Goal: Information Seeking & Learning: Learn about a topic

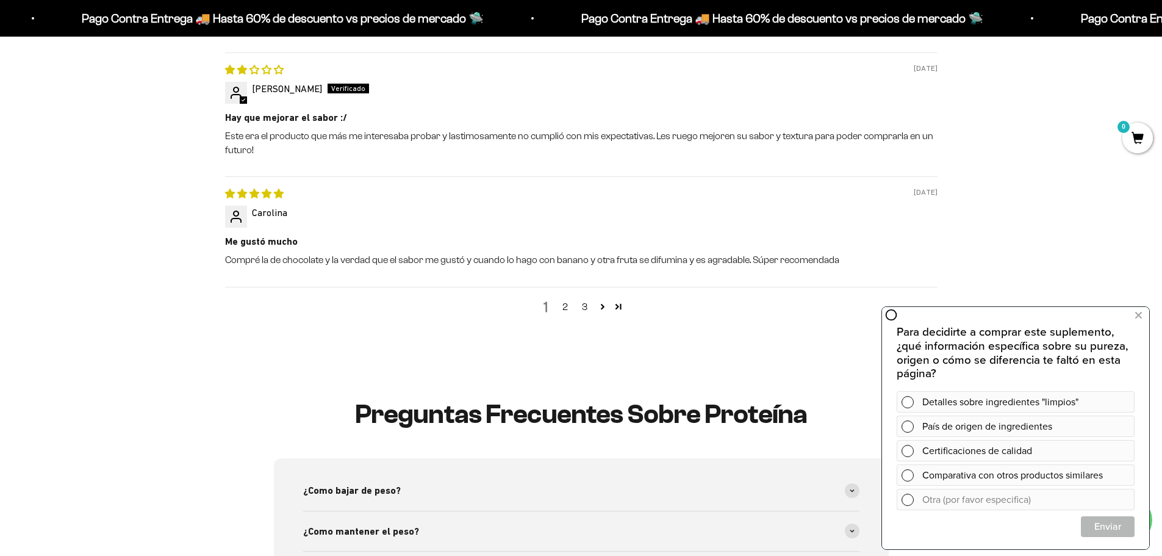
scroll to position [1708, 0]
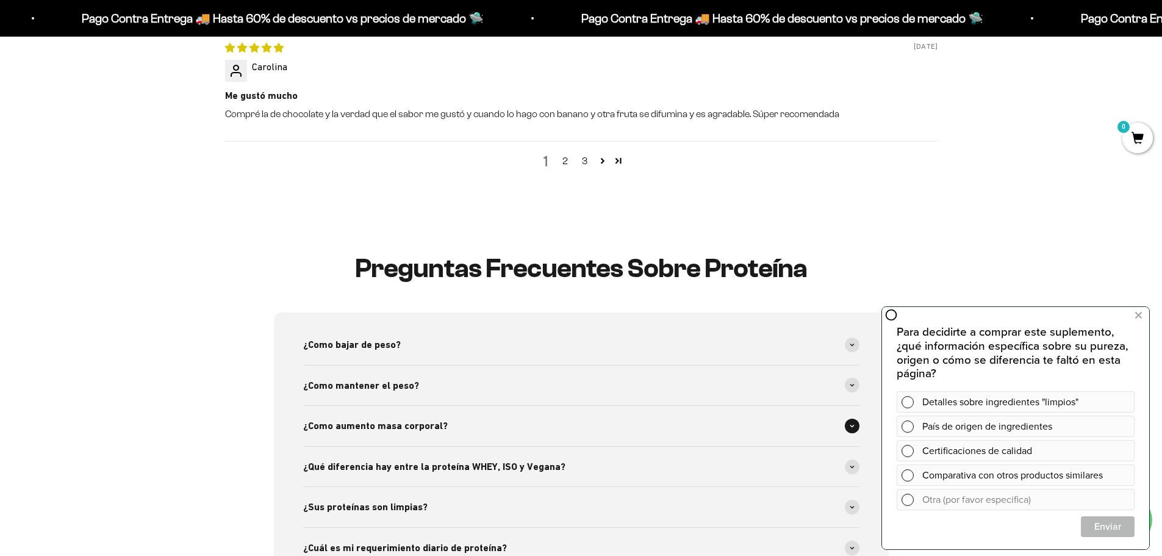
click at [384, 423] on span "¿Como aumento masa corporal?" at bounding box center [375, 426] width 145 height 16
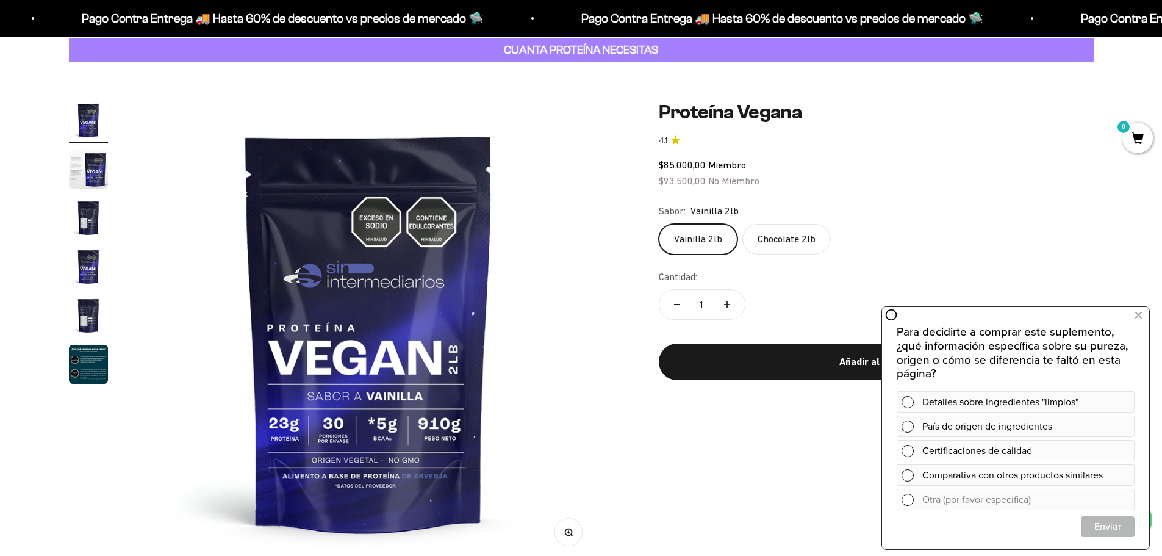
scroll to position [0, 0]
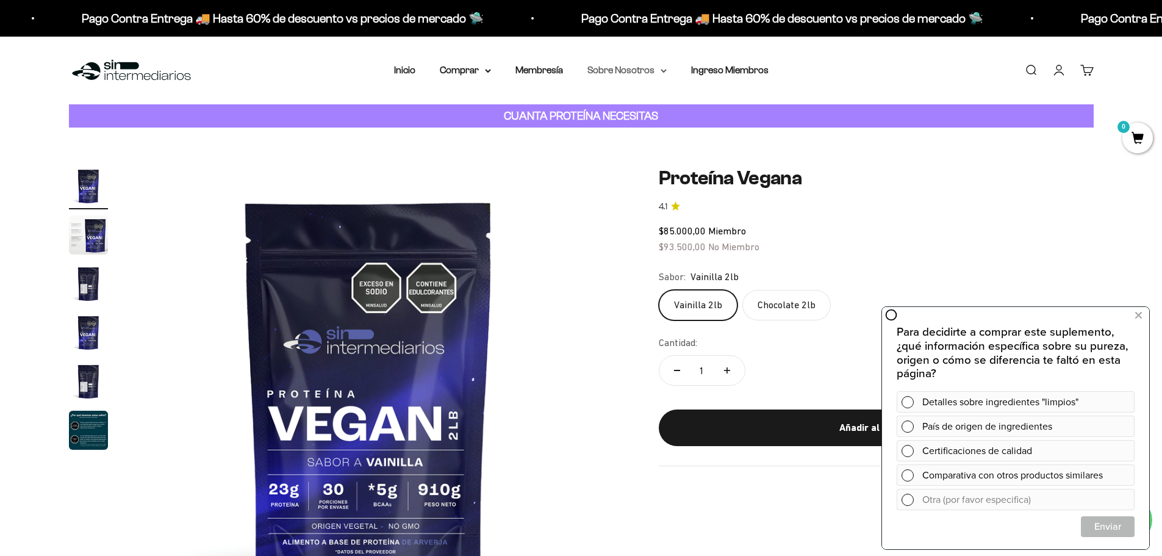
click at [636, 70] on summary "Sobre Nosotros" at bounding box center [626, 70] width 79 height 16
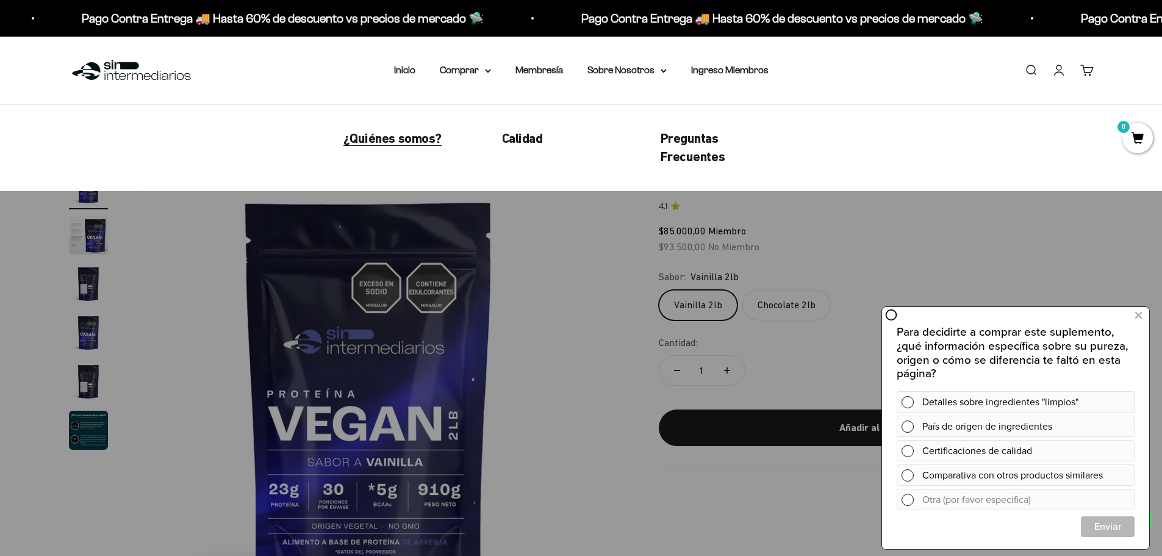
click at [425, 138] on span "¿Quiénes somos?" at bounding box center [392, 138] width 98 height 15
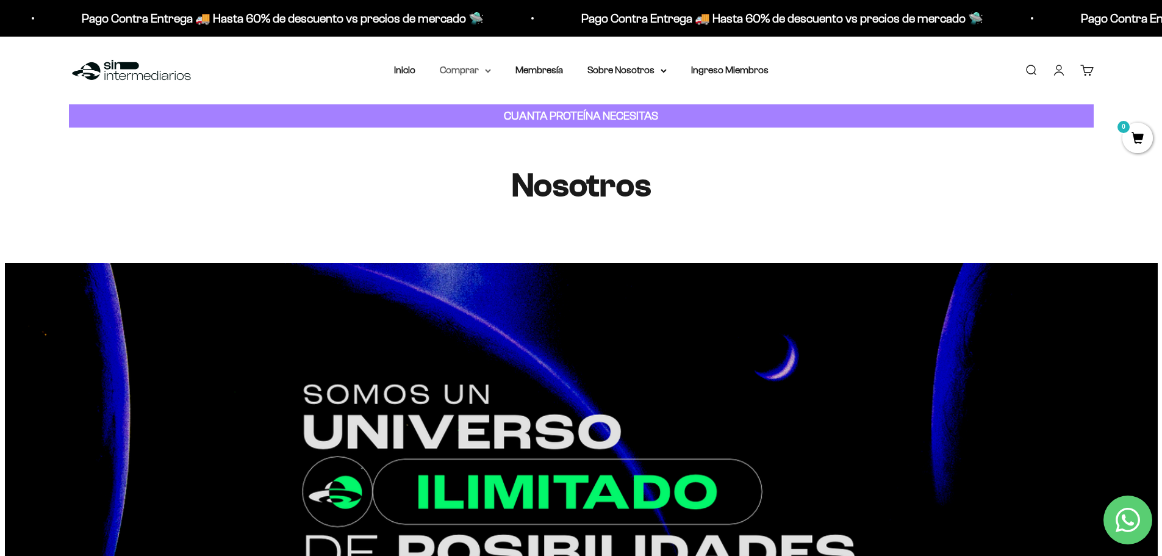
click at [484, 71] on summary "Comprar" at bounding box center [465, 70] width 51 height 16
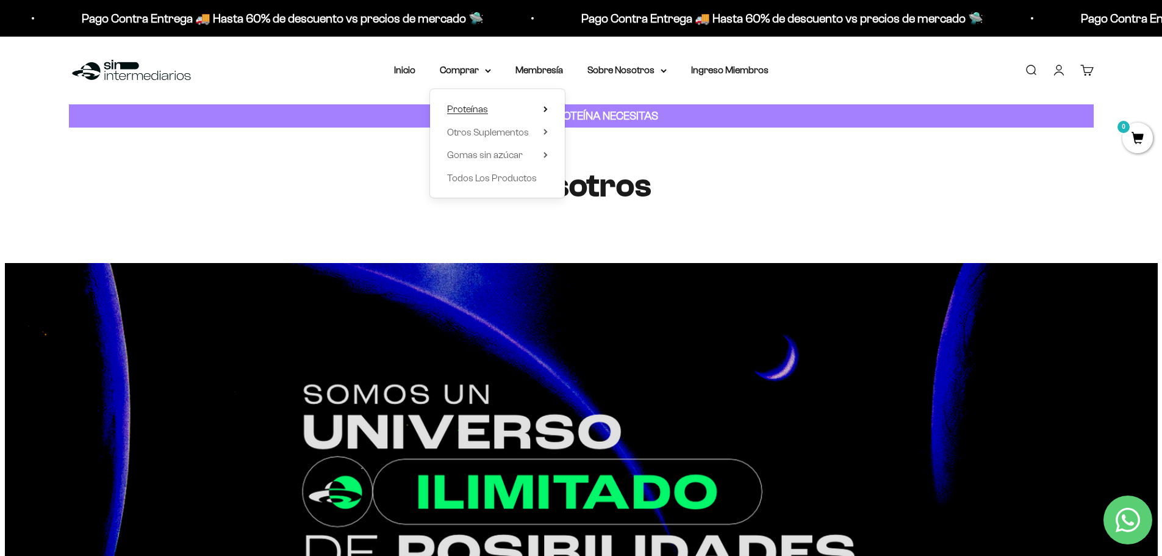
click at [542, 107] on summary "Proteínas" at bounding box center [497, 109] width 101 height 16
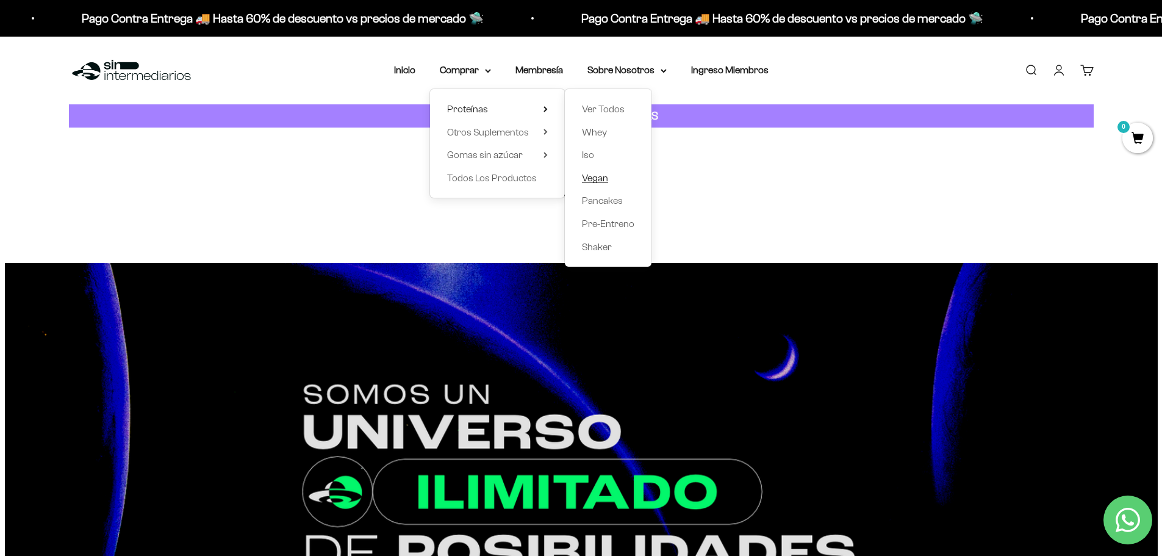
click at [595, 181] on span "Vegan" at bounding box center [595, 178] width 26 height 10
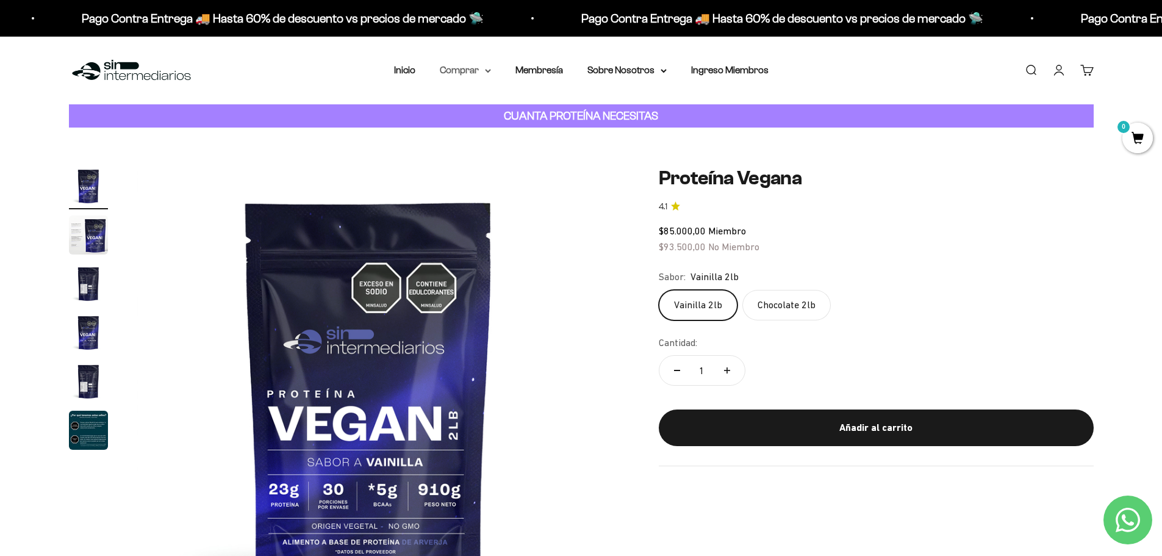
click at [485, 71] on icon at bounding box center [488, 71] width 6 height 4
click at [544, 109] on icon at bounding box center [546, 109] width 4 height 6
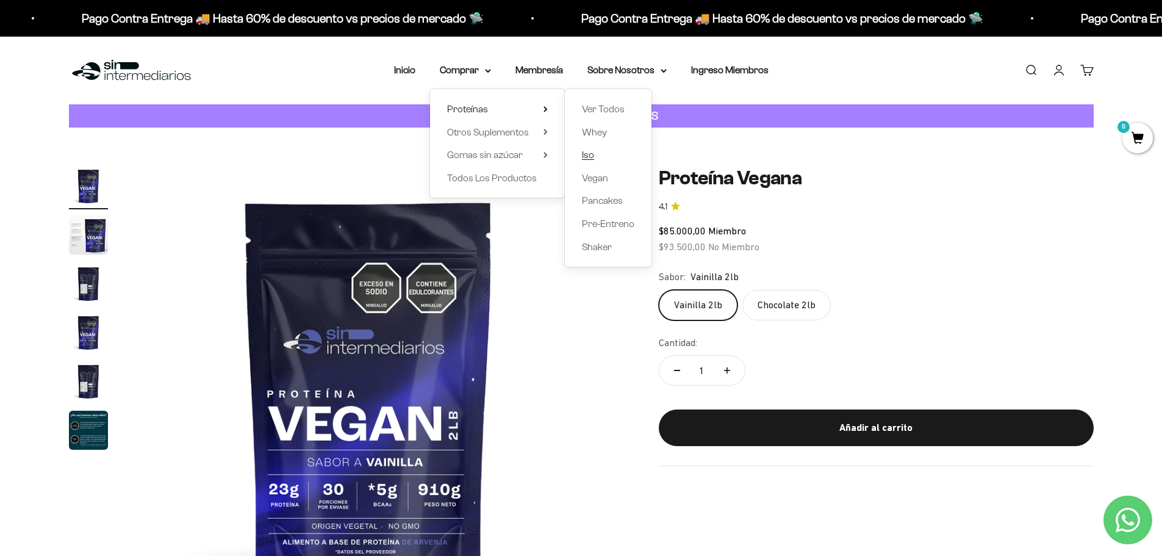
click at [583, 156] on span "Iso" at bounding box center [588, 154] width 12 height 10
